Goal: Task Accomplishment & Management: Manage account settings

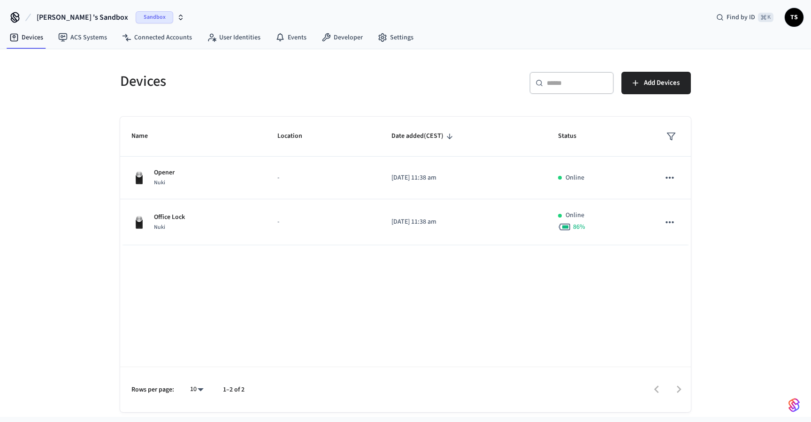
click at [177, 16] on icon "button" at bounding box center [181, 18] width 8 height 8
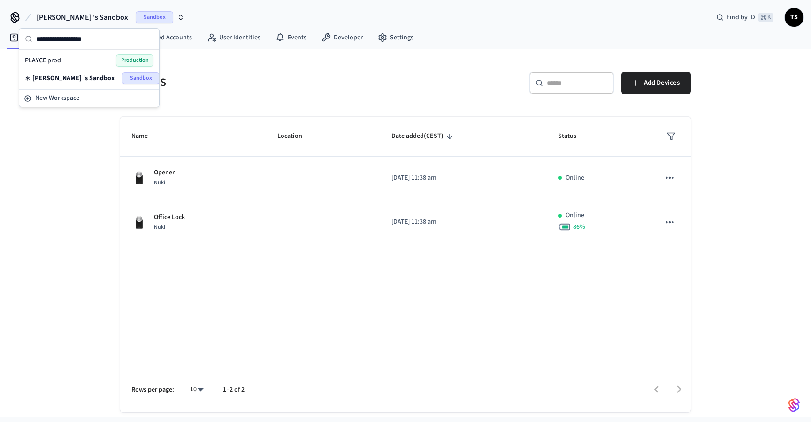
click at [111, 62] on div "PLAYCE prod Production" at bounding box center [89, 60] width 129 height 12
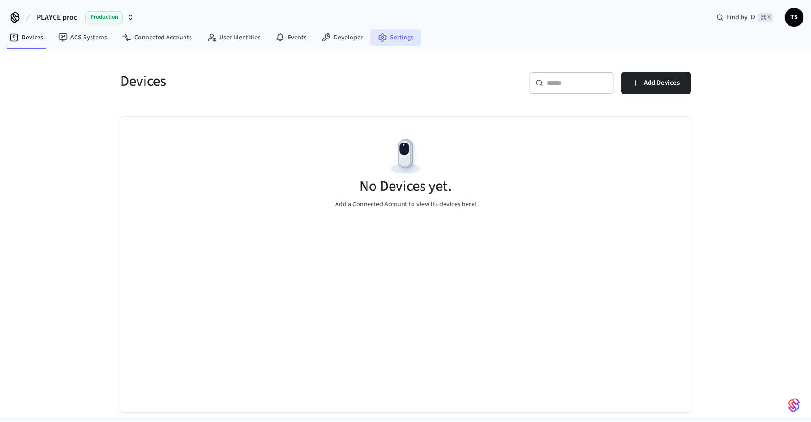
click at [396, 39] on link "Settings" at bounding box center [395, 37] width 51 height 17
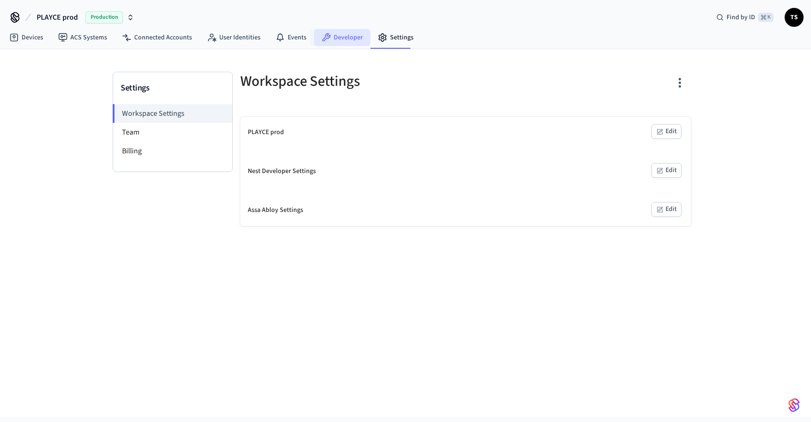
click at [334, 42] on link "Developer" at bounding box center [342, 37] width 56 height 17
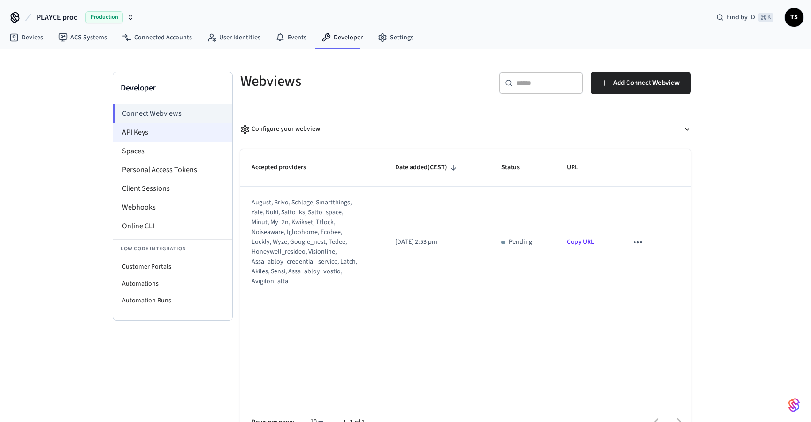
click at [159, 132] on li "API Keys" at bounding box center [172, 132] width 119 height 19
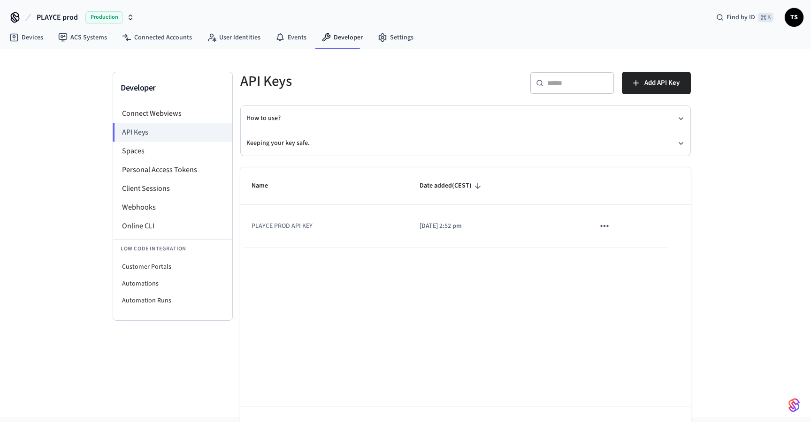
click at [606, 228] on icon "sticky table" at bounding box center [604, 226] width 12 height 12
click at [623, 285] on li "Delete" at bounding box center [624, 289] width 45 height 30
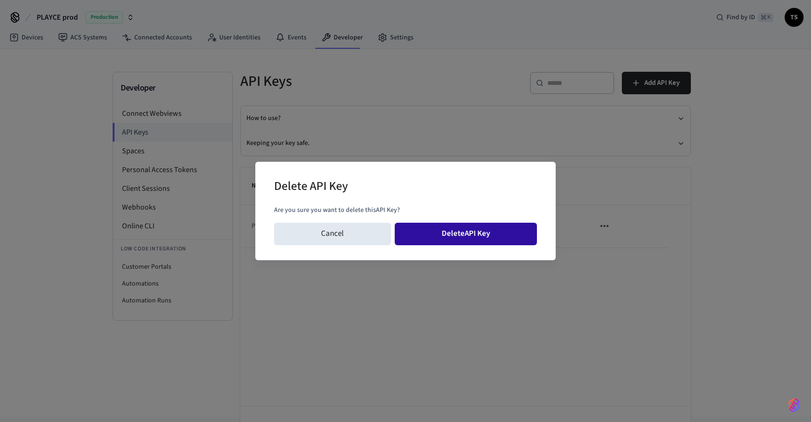
click at [481, 234] on button "Delete API Key" at bounding box center [466, 234] width 143 height 23
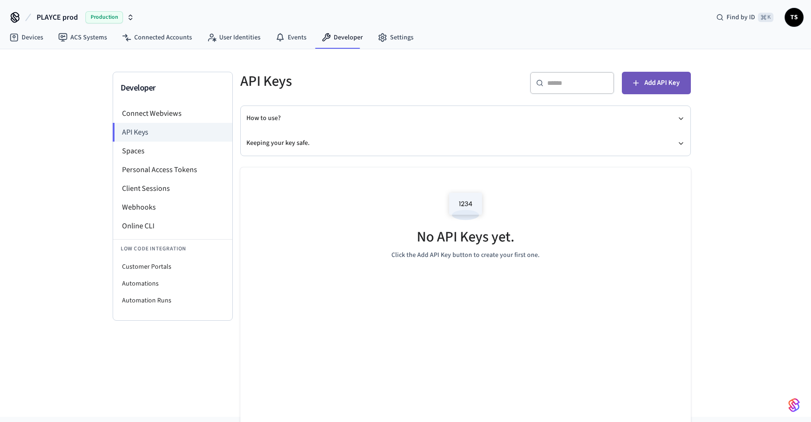
click at [646, 81] on span "Add API Key" at bounding box center [661, 83] width 35 height 12
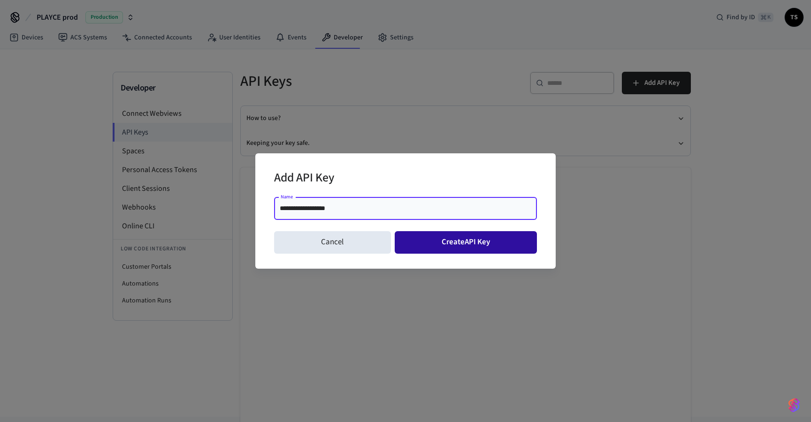
type input "**********"
click at [477, 249] on button "Create API Key" at bounding box center [466, 242] width 143 height 23
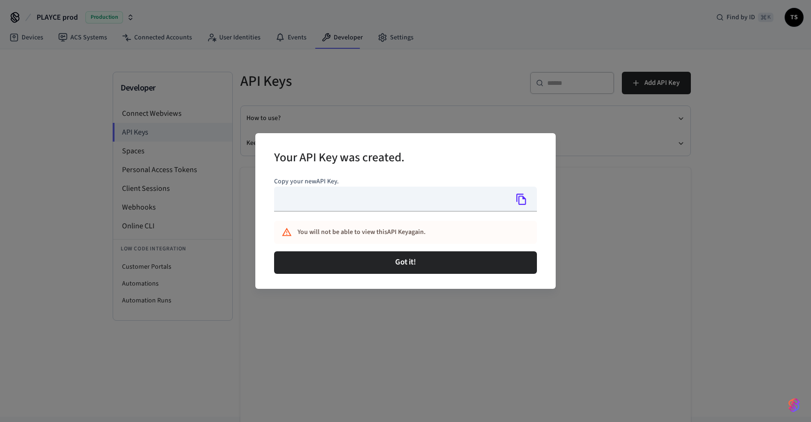
type input "**********"
click at [522, 195] on icon "Copy" at bounding box center [521, 199] width 12 height 12
